Goal: Information Seeking & Learning: Learn about a topic

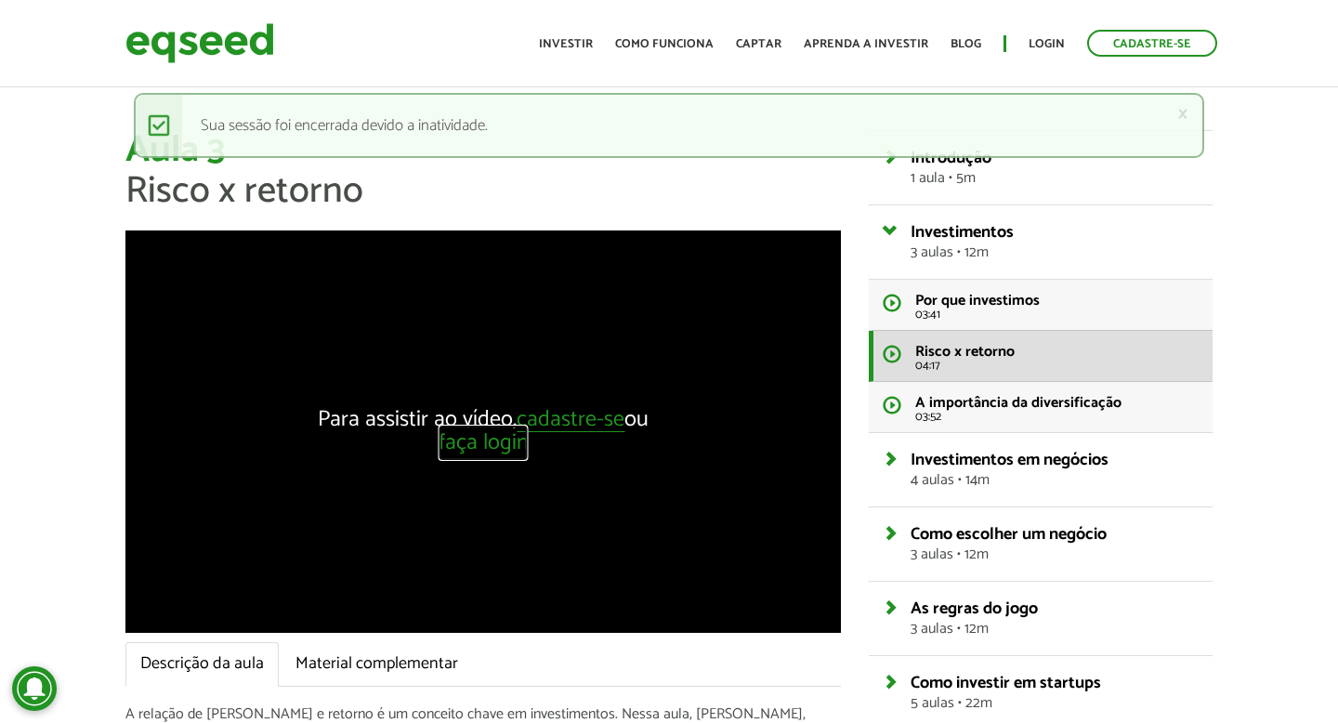
click at [479, 450] on link "faça login" at bounding box center [483, 443] width 90 height 23
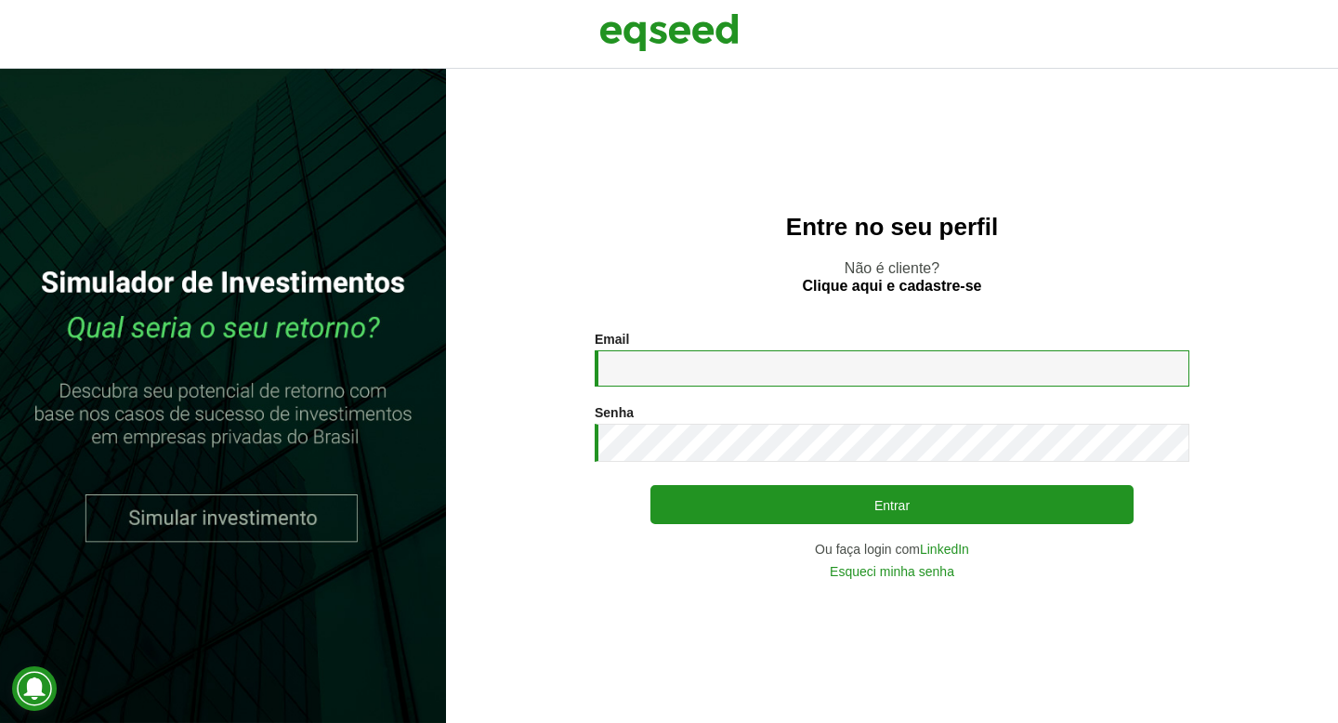
click at [728, 375] on input "Email *" at bounding box center [892, 368] width 595 height 36
type input "**********"
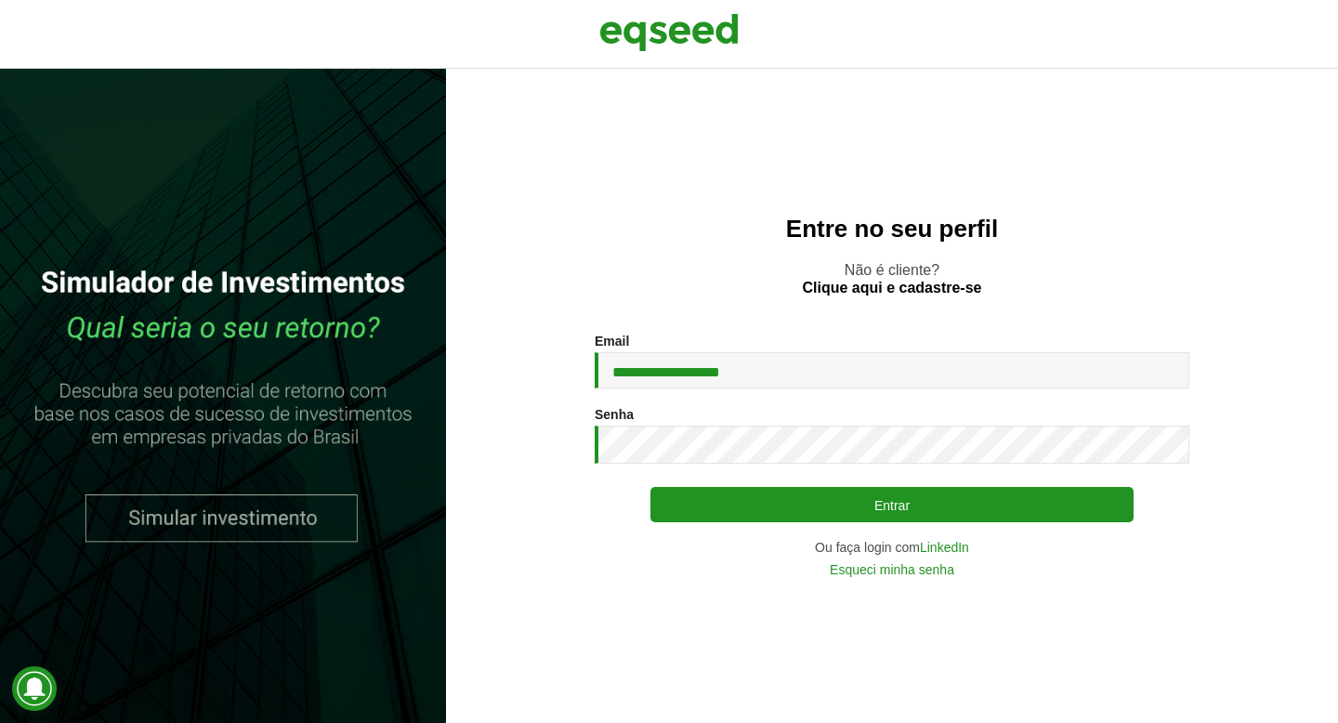
click at [745, 486] on div "**********" at bounding box center [892, 455] width 595 height 242
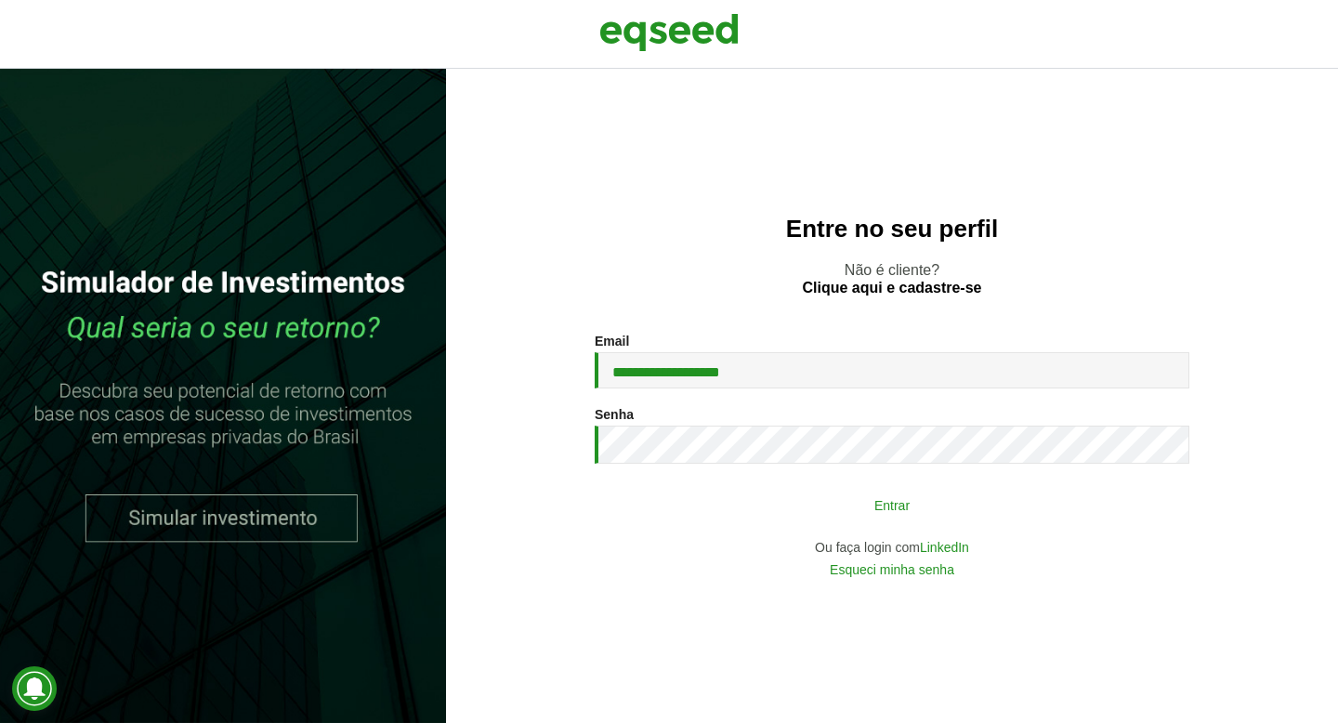
click at [765, 506] on button "Entrar" at bounding box center [891, 504] width 483 height 35
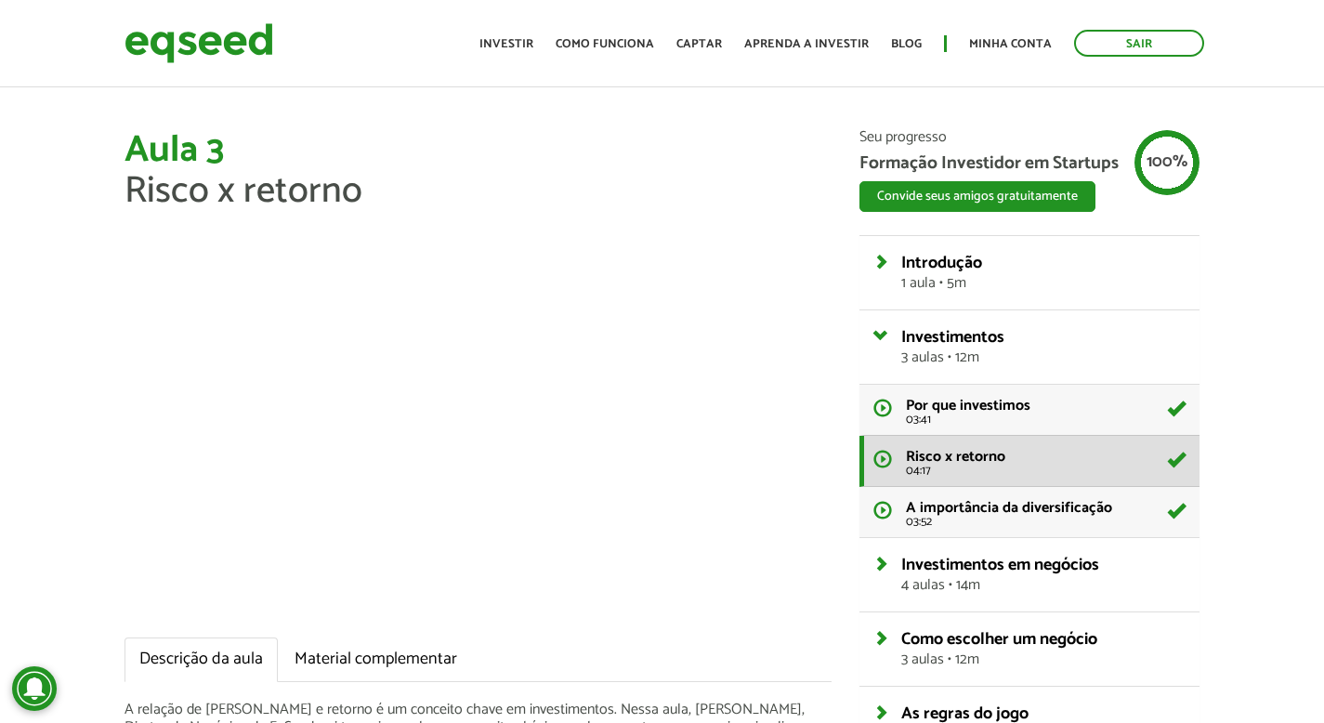
scroll to position [11, 0]
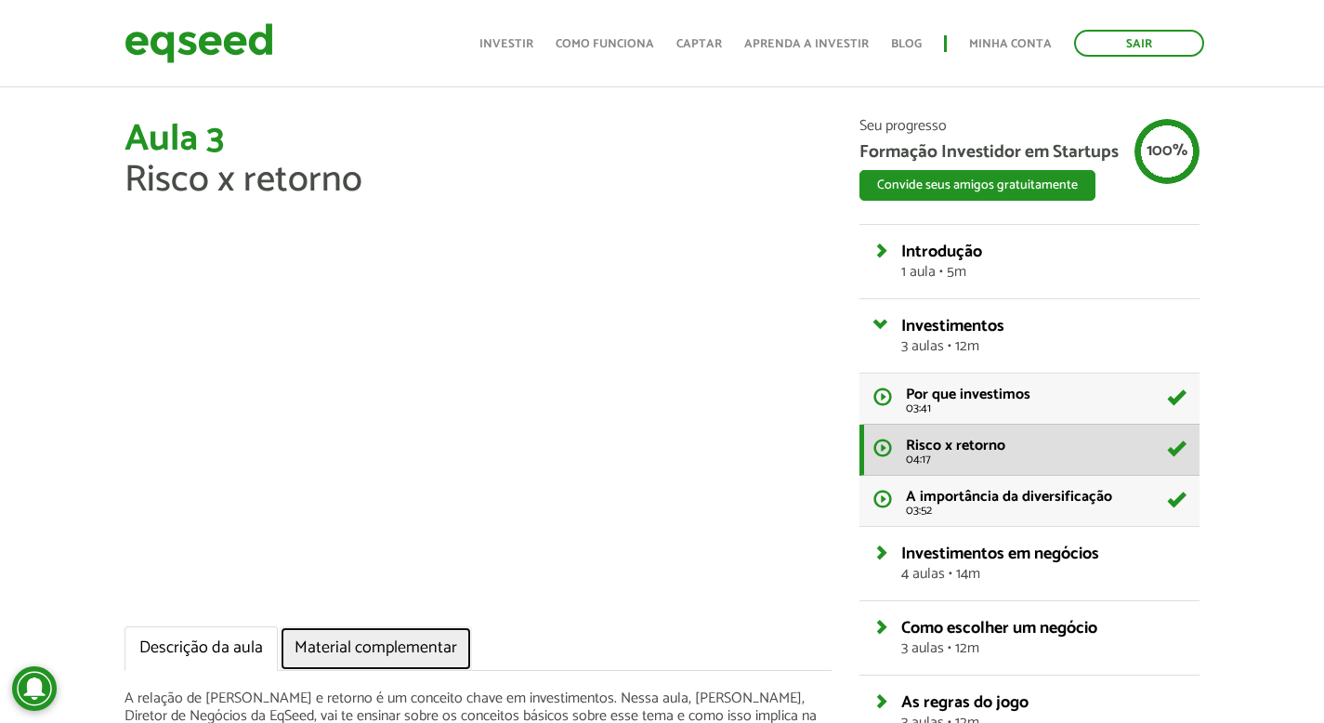
click at [381, 636] on link "Material complementar" at bounding box center [376, 648] width 192 height 45
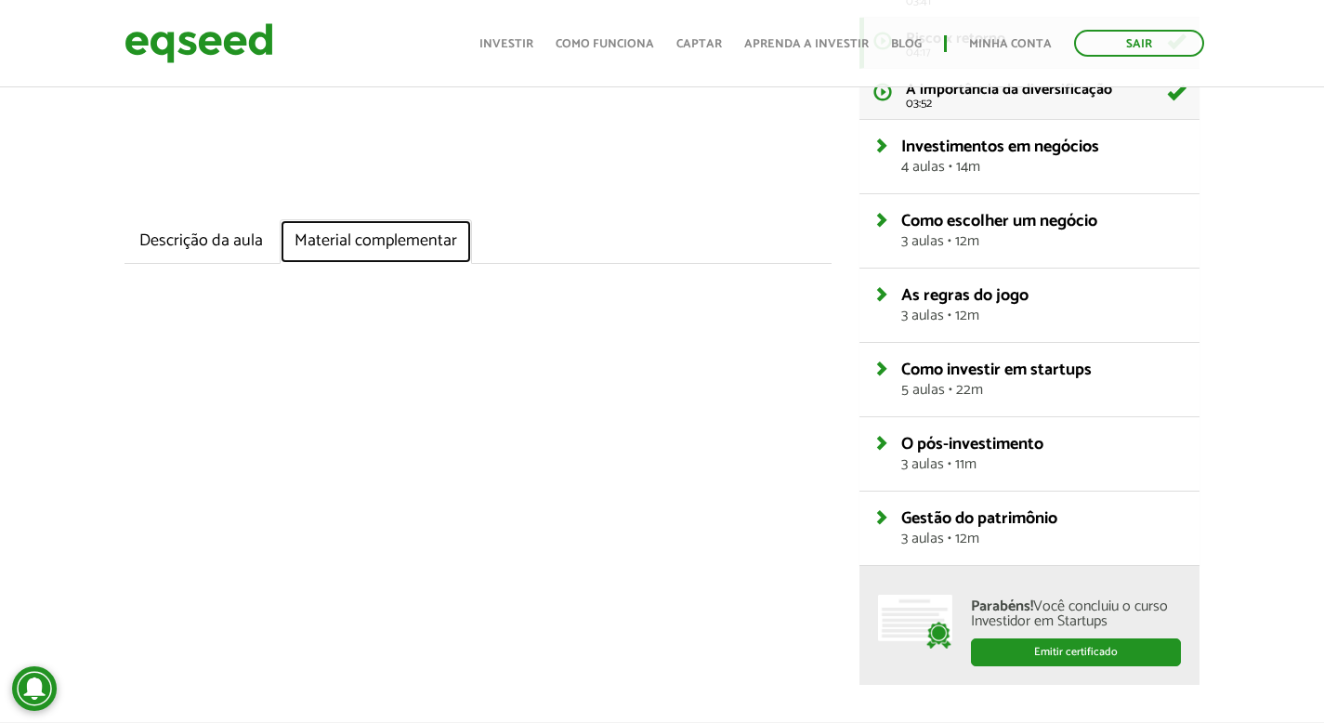
scroll to position [430, 0]
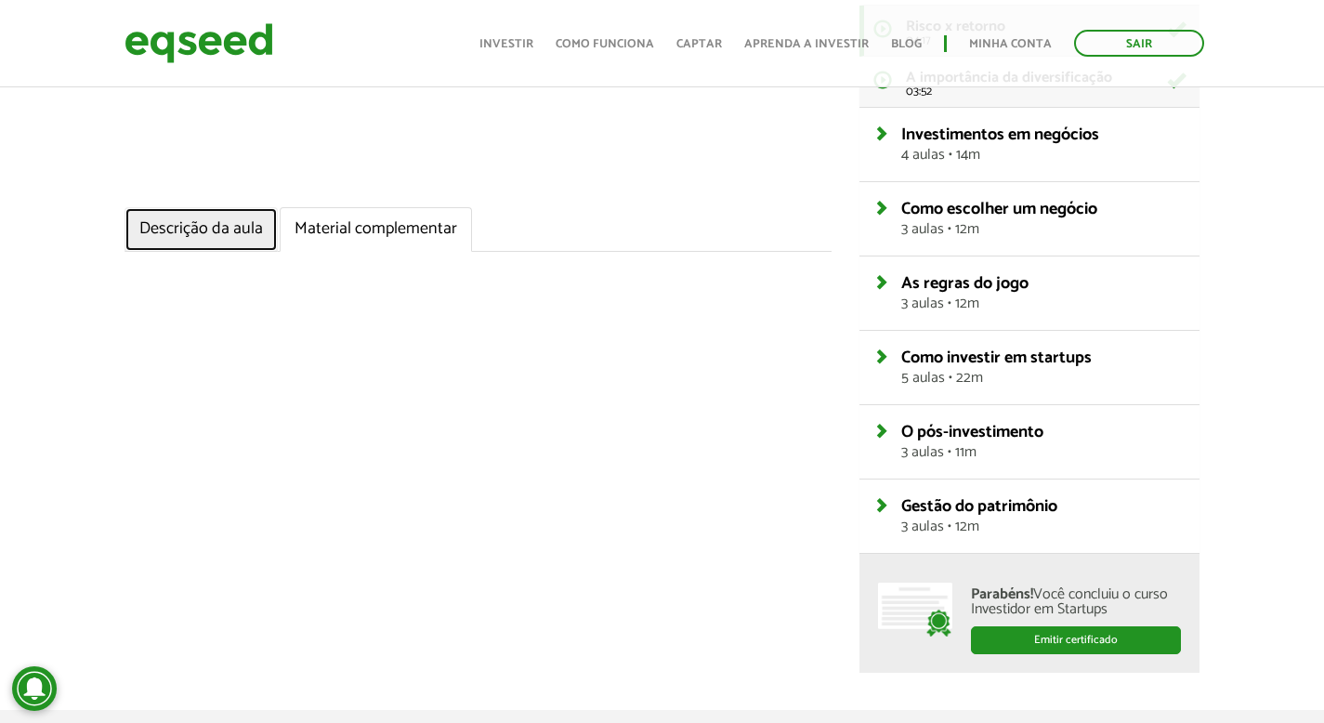
click at [218, 243] on link "Descrição da aula" at bounding box center [200, 229] width 153 height 45
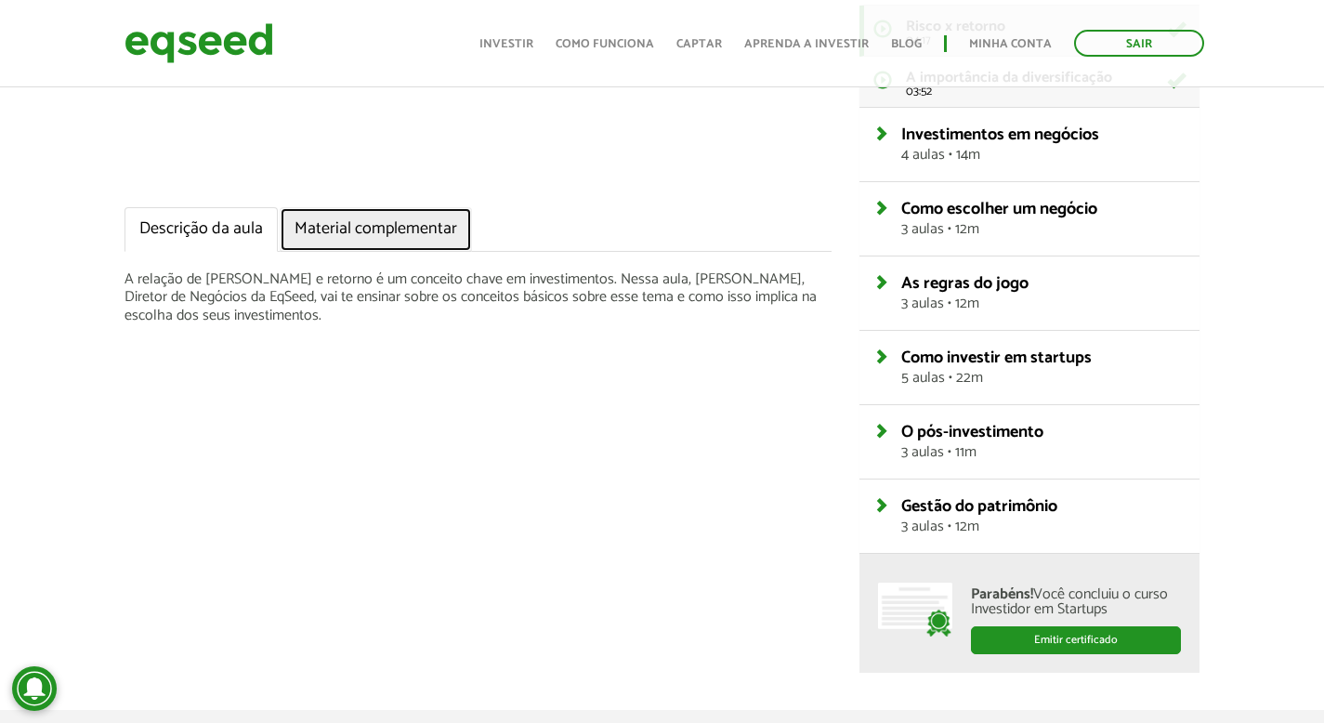
click at [377, 242] on link "Material complementar" at bounding box center [376, 229] width 192 height 45
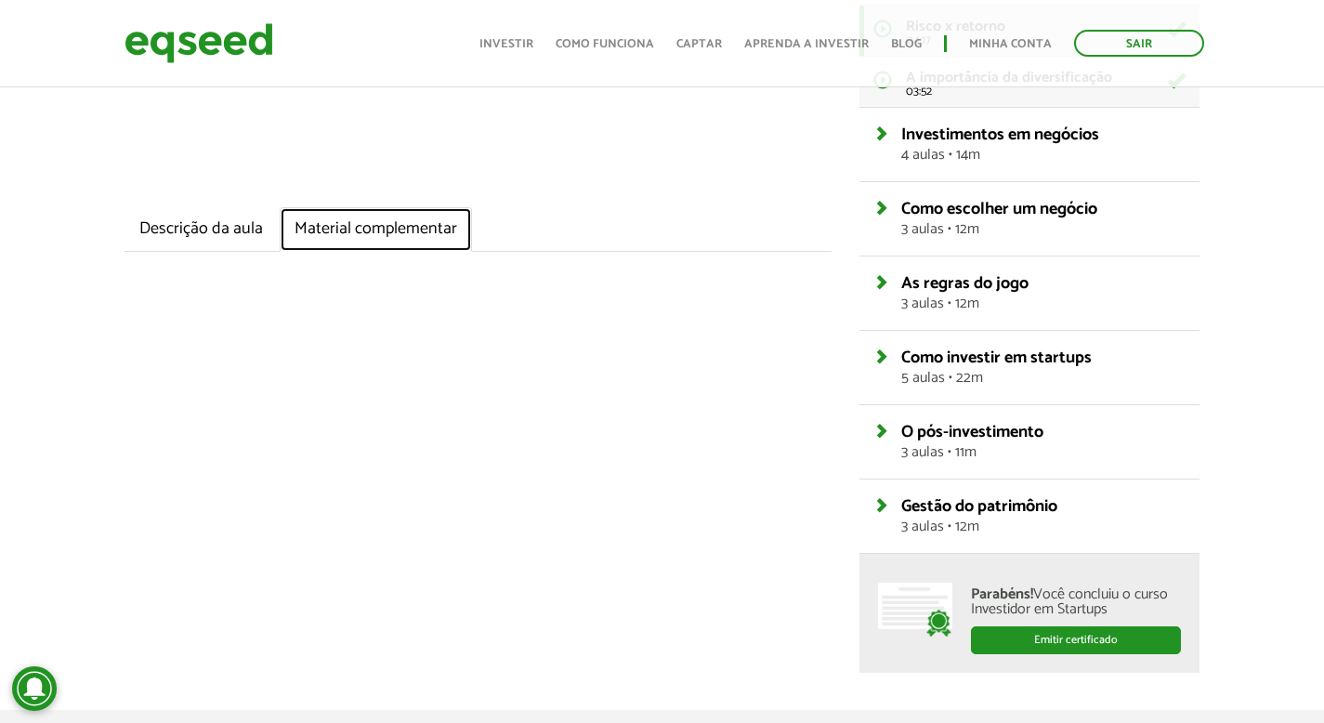
scroll to position [24, 0]
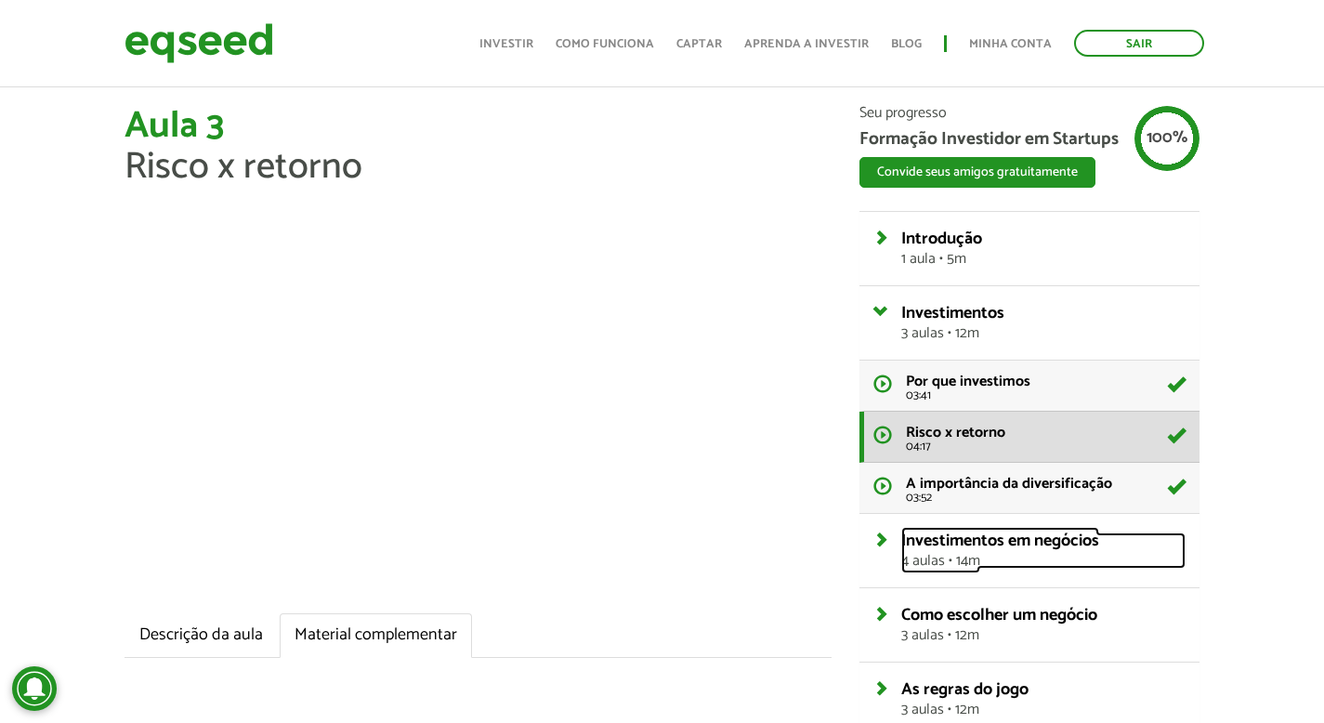
click at [970, 566] on span "4 aulas • 14m" at bounding box center [1043, 561] width 284 height 15
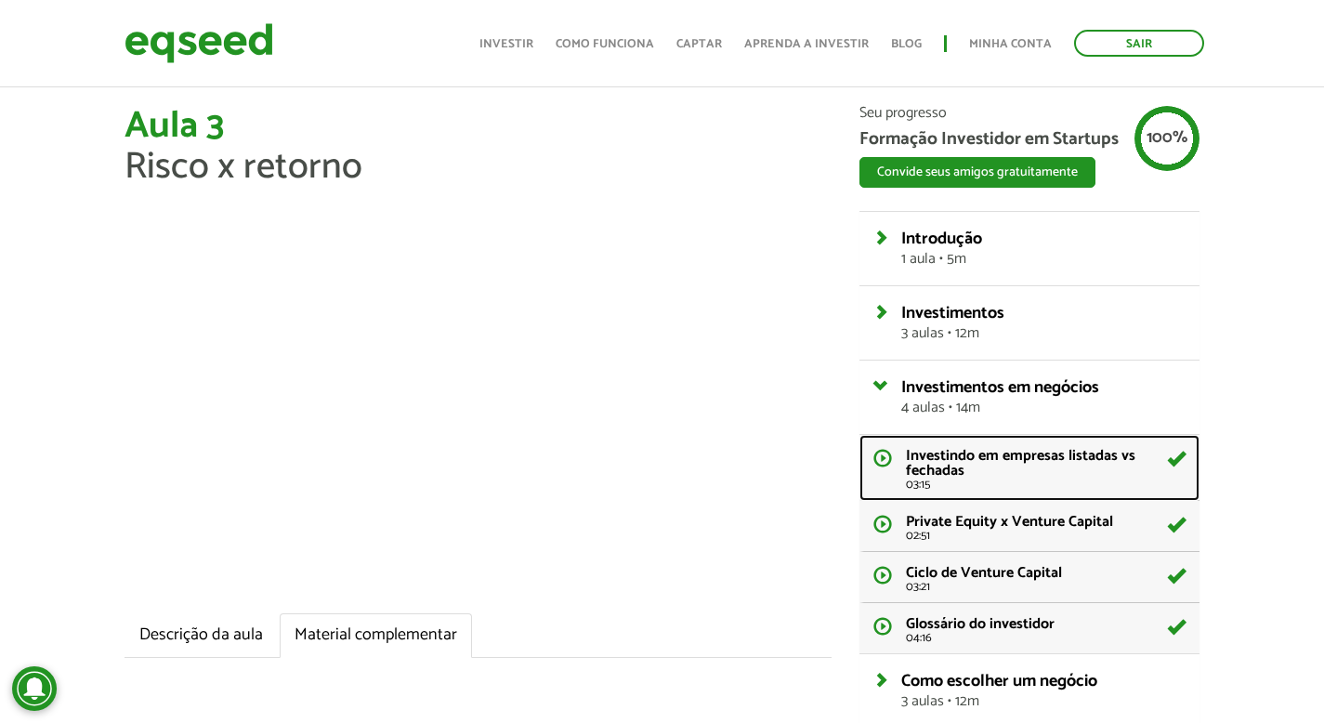
click at [890, 464] on link "Investindo em empresas listadas vs fechadas 03:15" at bounding box center [1029, 468] width 340 height 66
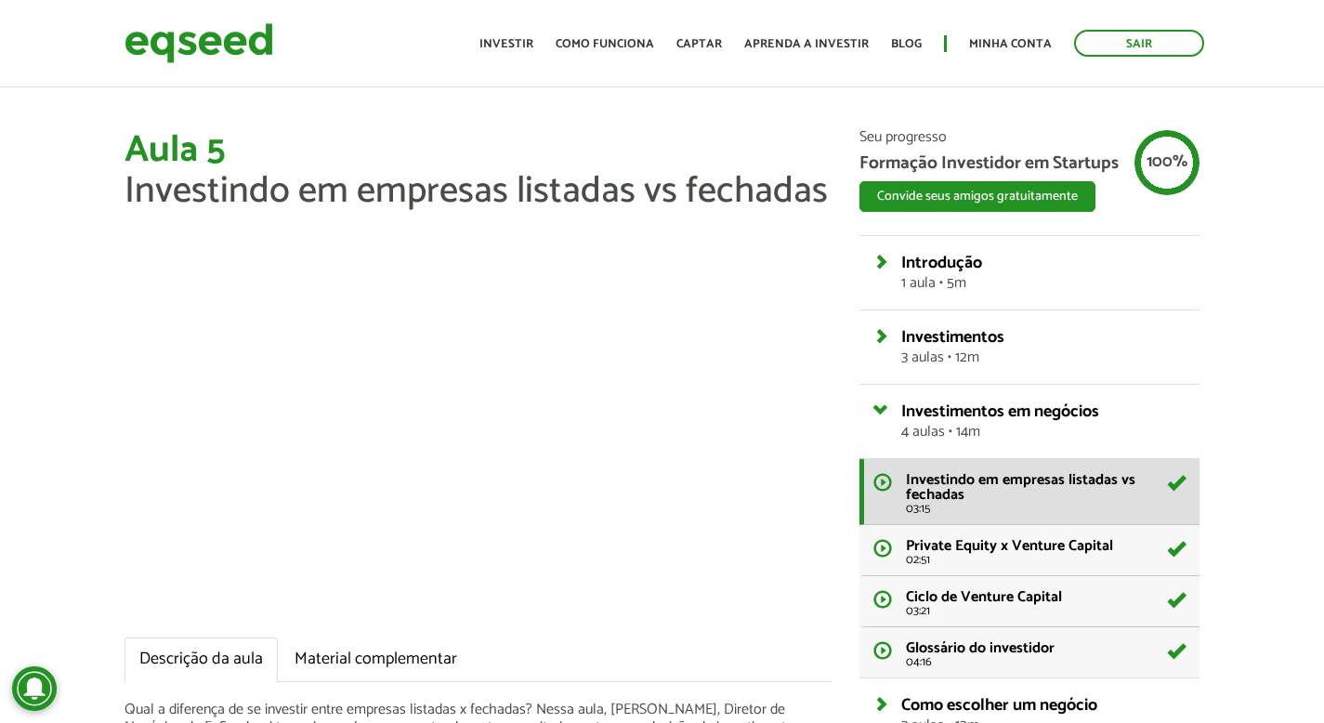
click at [105, 496] on div "Aula 5 Investindo em empresas listadas vs fechadas Descrição da aula Material c…" at bounding box center [662, 649] width 1324 height 1039
click at [355, 659] on link "Material complementar" at bounding box center [376, 659] width 192 height 45
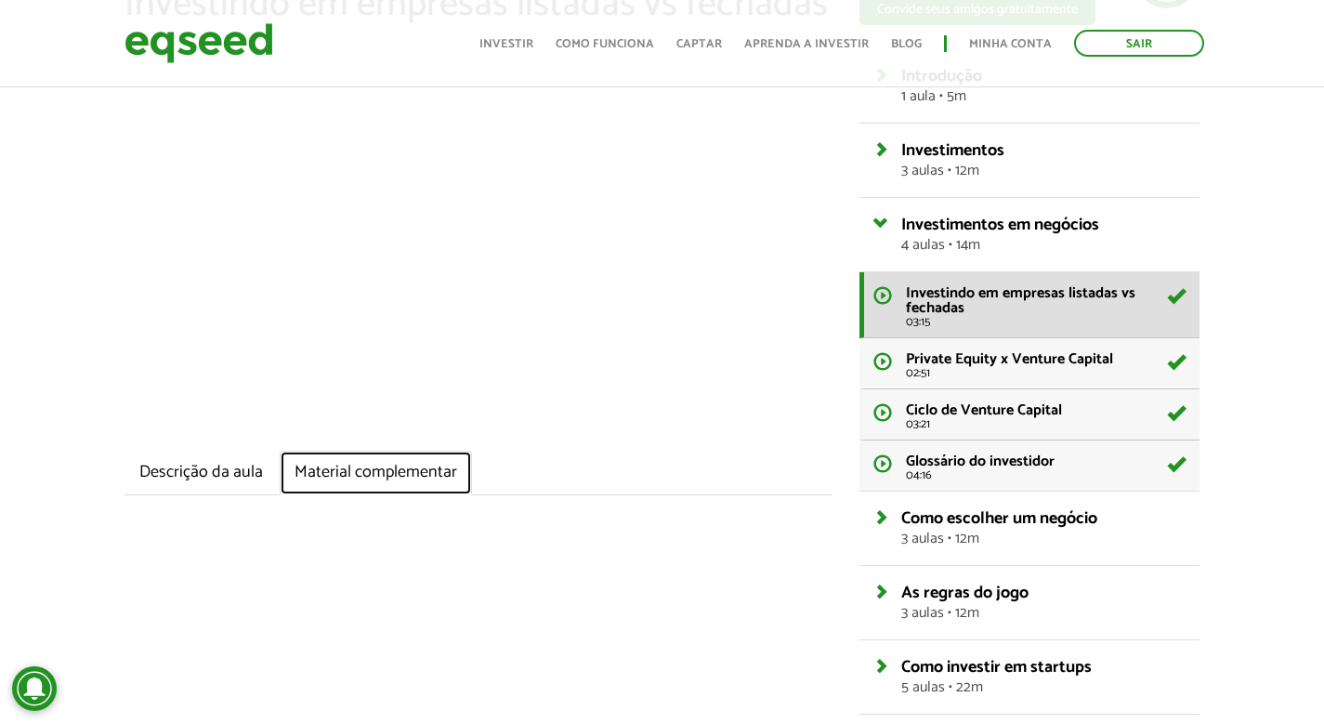
scroll to position [181, 0]
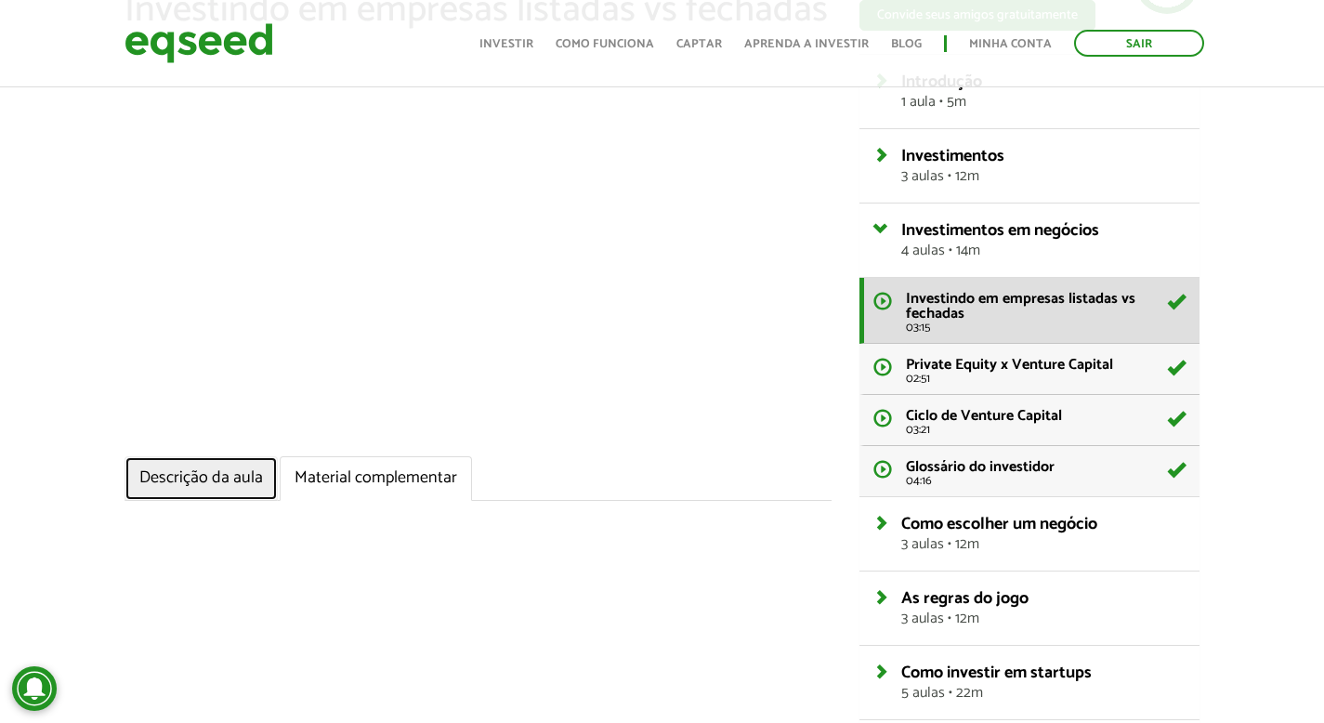
click at [229, 487] on link "Descrição da aula" at bounding box center [200, 478] width 153 height 45
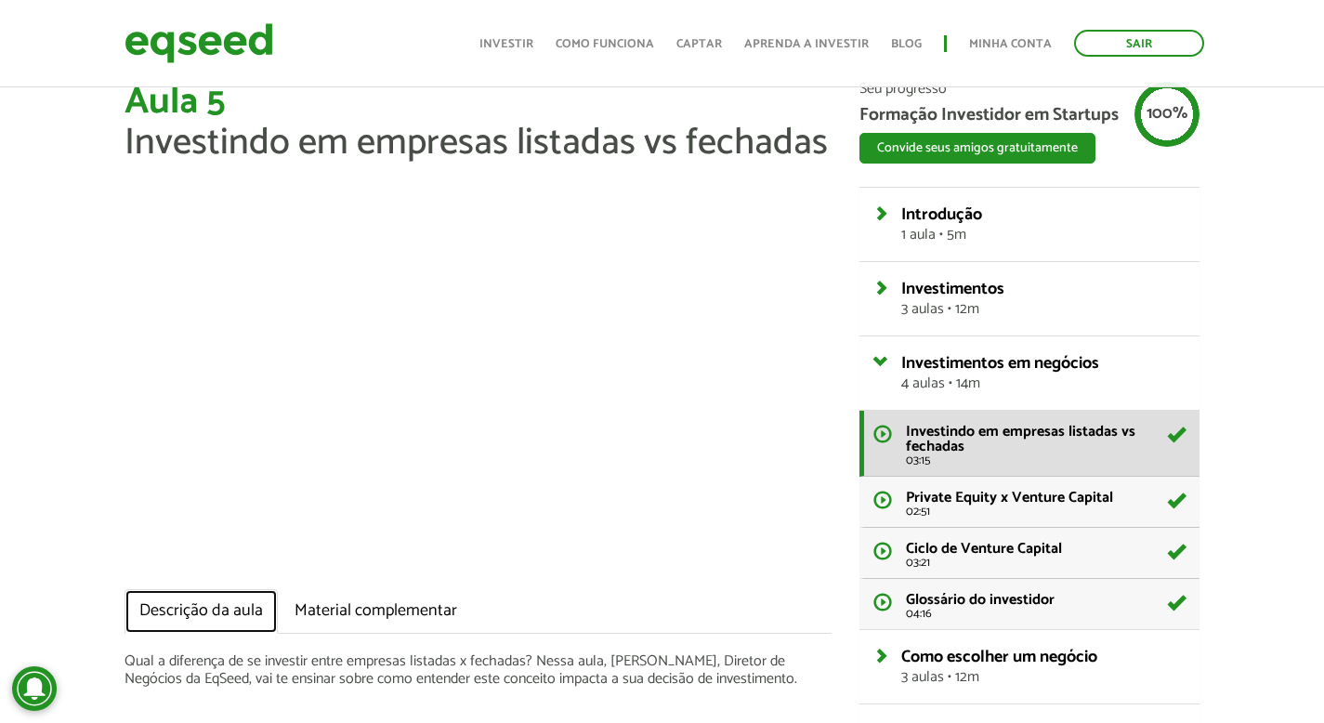
scroll to position [0, 0]
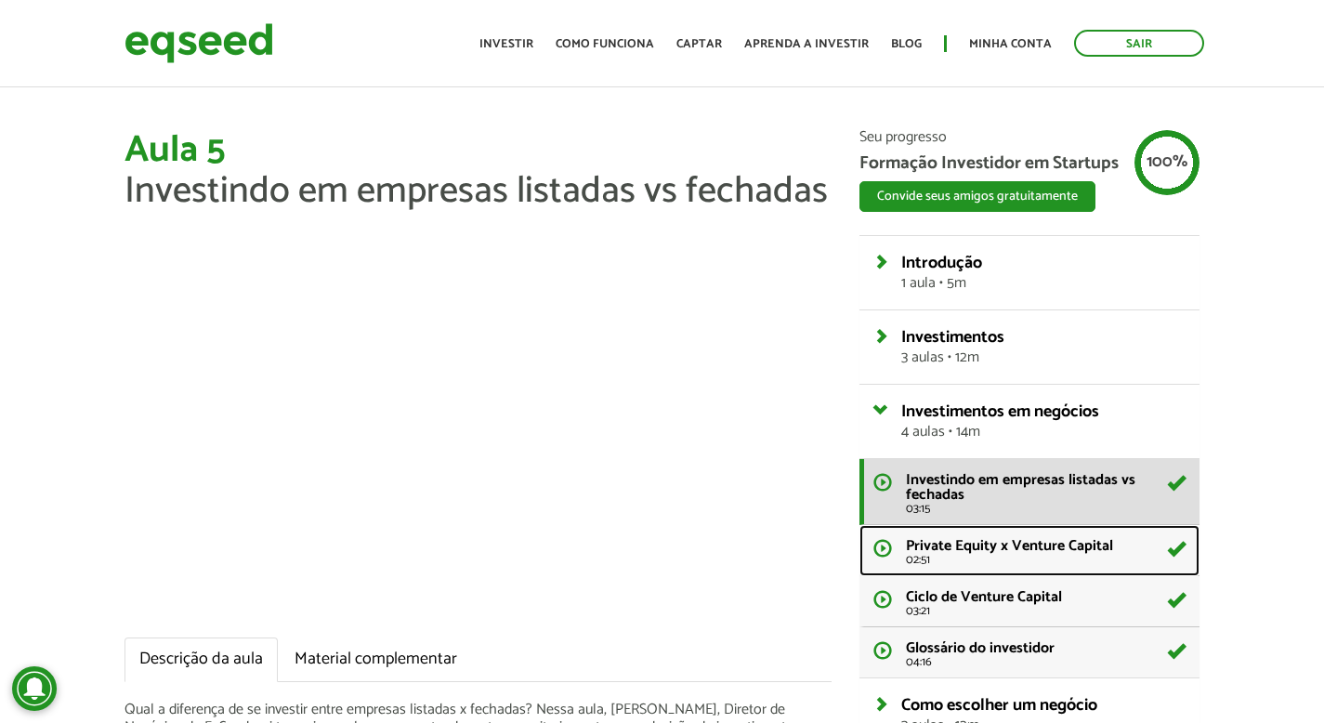
click at [886, 546] on link "Private Equity x Venture Capital 02:51" at bounding box center [1029, 550] width 340 height 51
